Goal: Check status: Check status

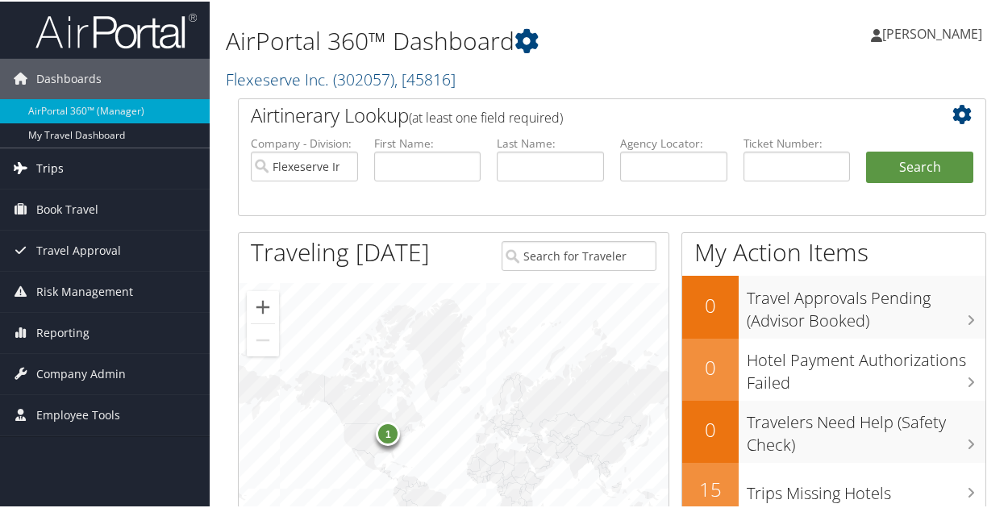
click at [82, 172] on link "Trips" at bounding box center [105, 167] width 210 height 40
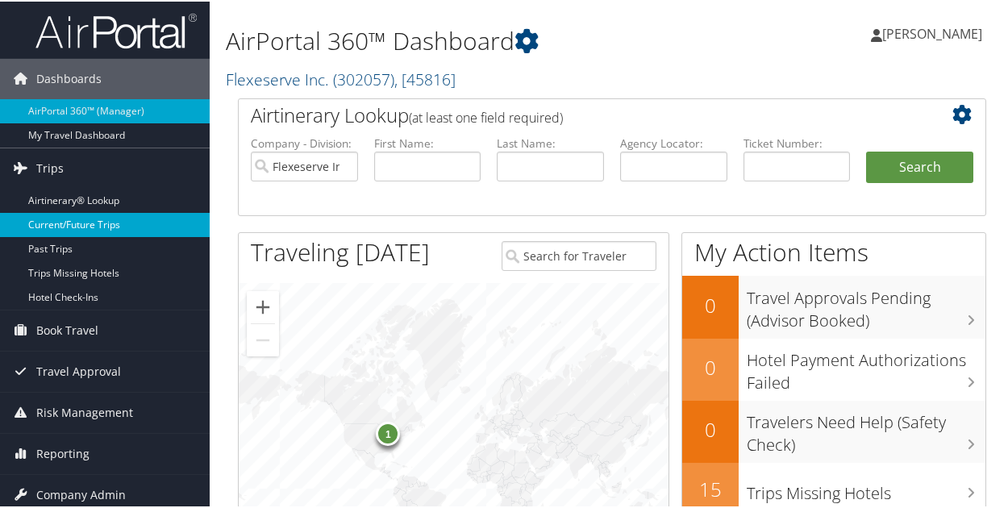
click at [98, 225] on link "Current/Future Trips" at bounding box center [105, 223] width 210 height 24
